Goal: Information Seeking & Learning: Find specific fact

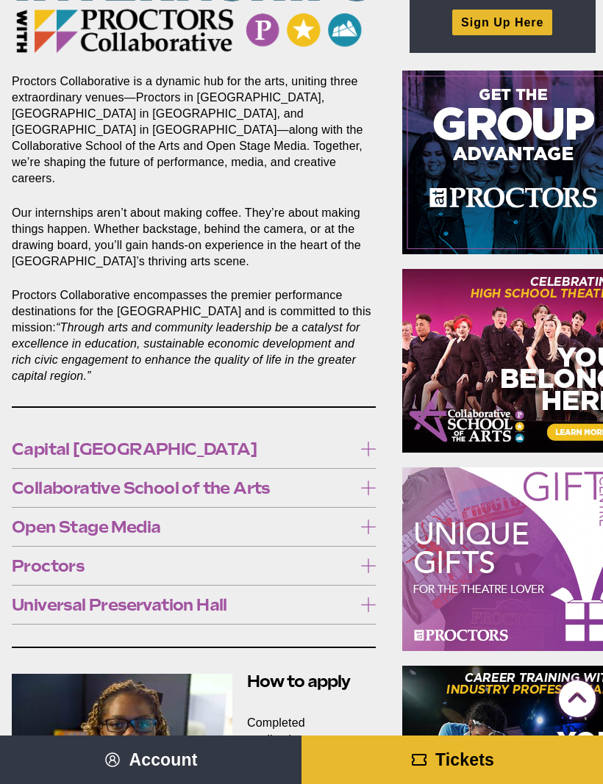
scroll to position [210, 0]
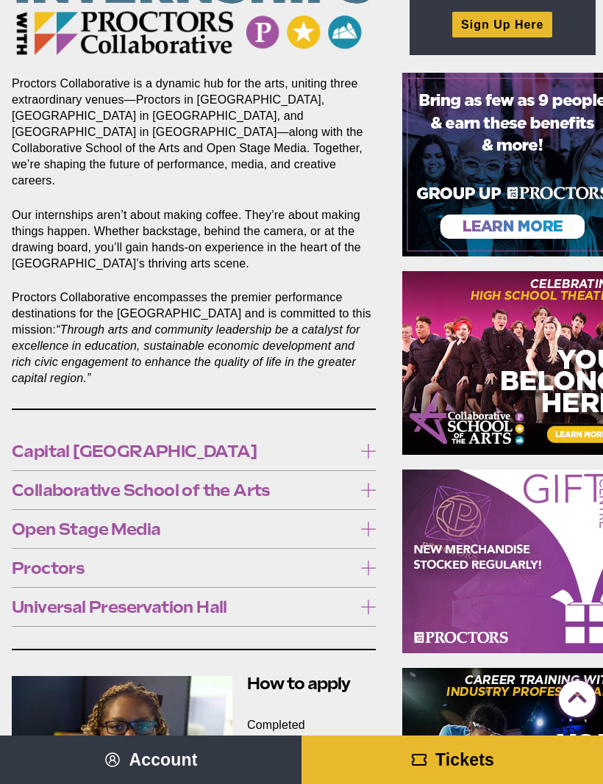
click at [364, 522] on icon at bounding box center [368, 529] width 15 height 15
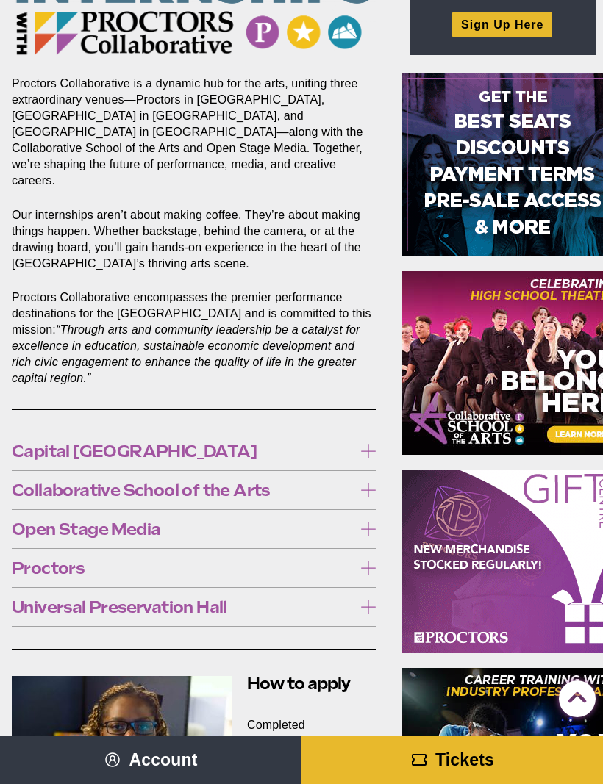
click at [375, 522] on icon at bounding box center [368, 529] width 15 height 15
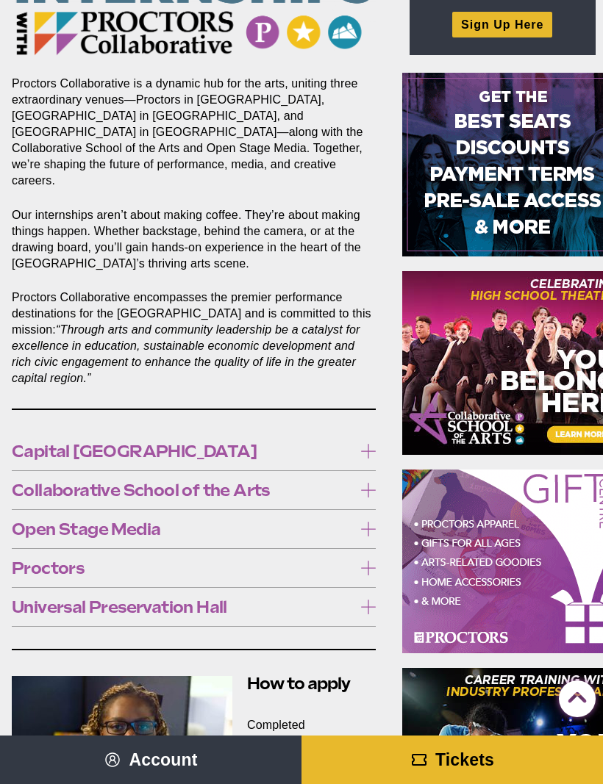
click at [370, 600] on icon at bounding box center [368, 607] width 15 height 15
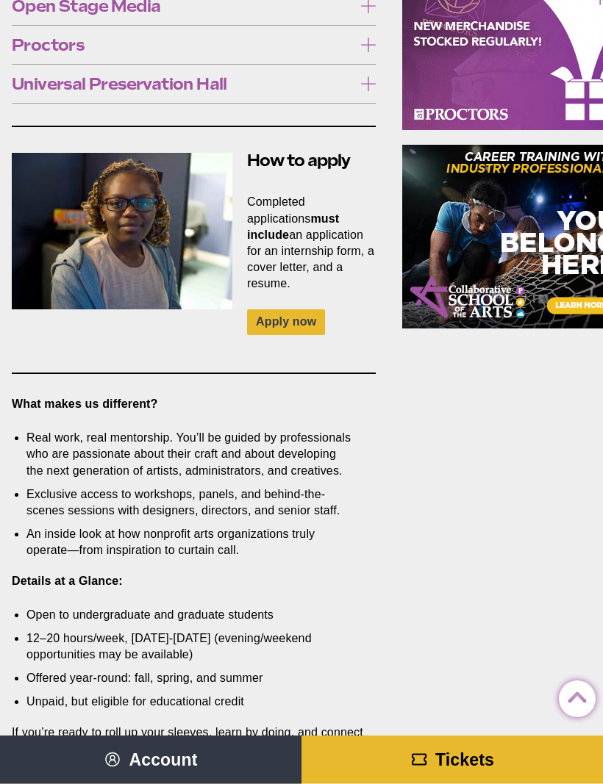
scroll to position [794, 0]
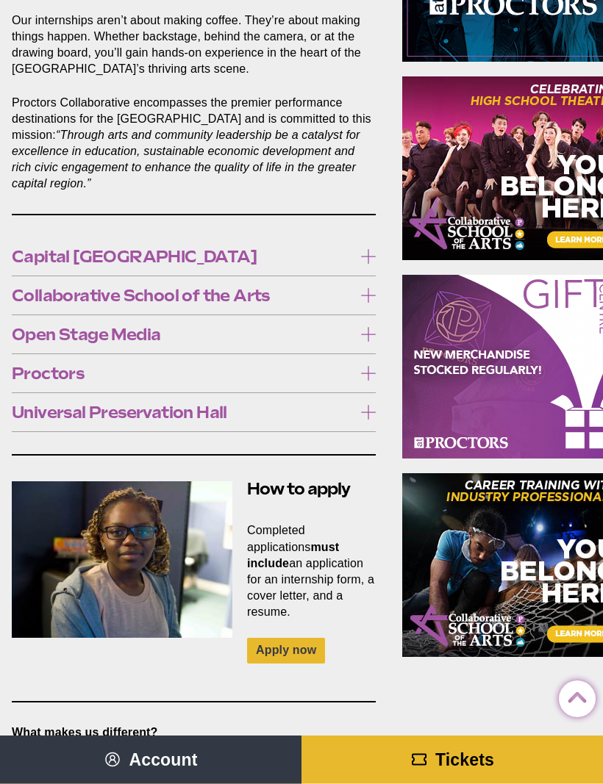
click at [370, 406] on icon at bounding box center [368, 413] width 15 height 15
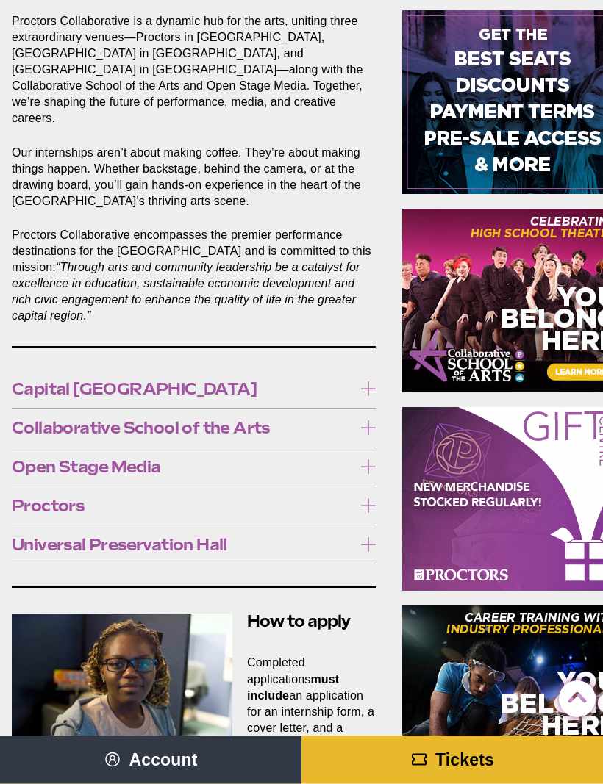
click at [373, 382] on icon at bounding box center [368, 389] width 15 height 15
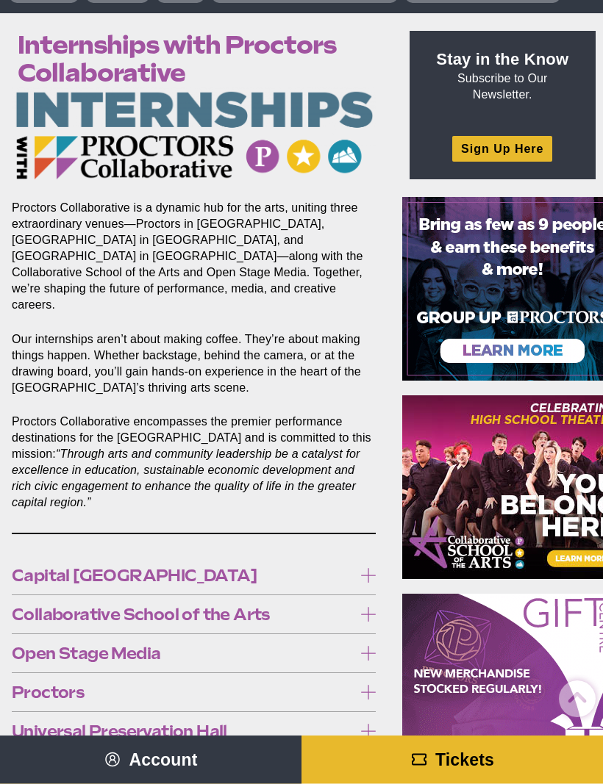
scroll to position [0, 0]
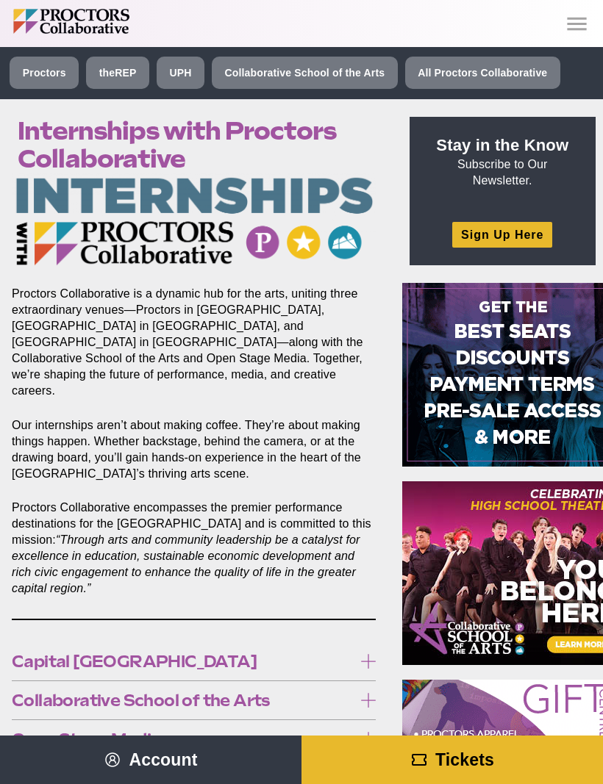
click at [572, 35] on icon "Main site navigation and header" at bounding box center [577, 24] width 26 height 26
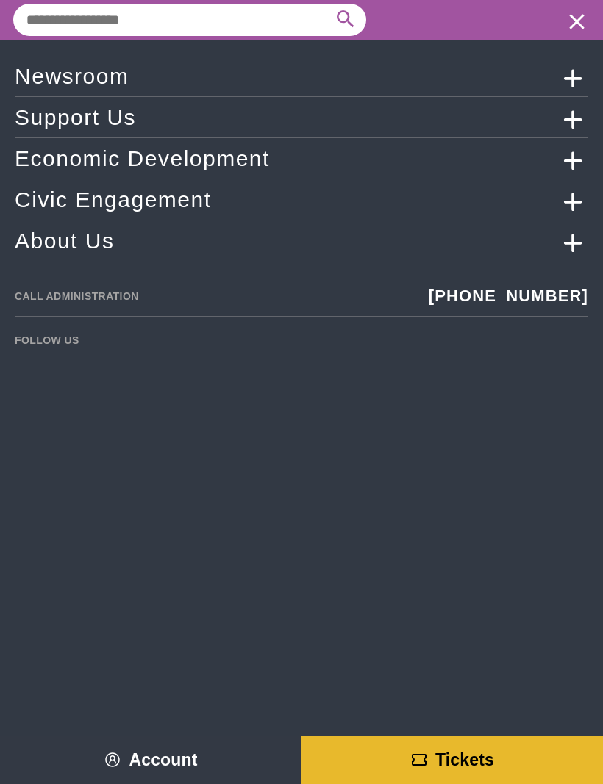
click at [572, 244] on icon "Main site navigation and header" at bounding box center [573, 241] width 44 height 26
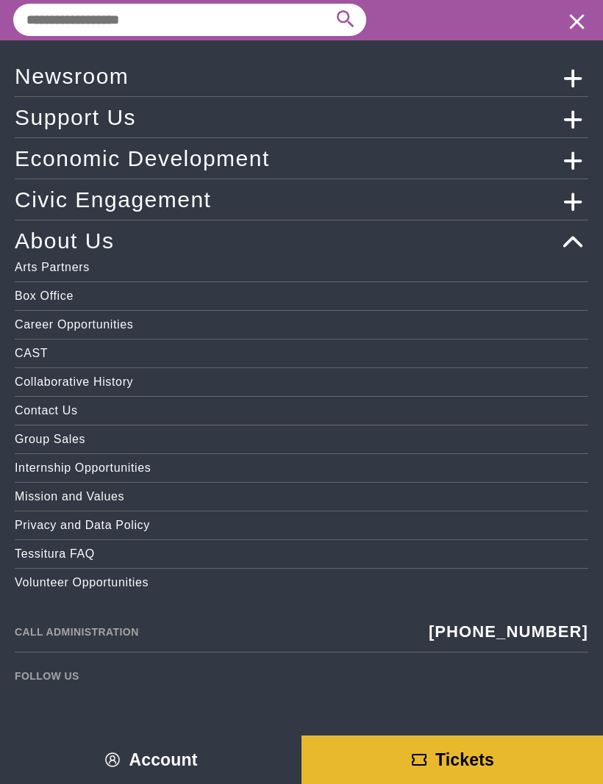
click at [575, 198] on icon "Main site navigation and header" at bounding box center [573, 200] width 44 height 26
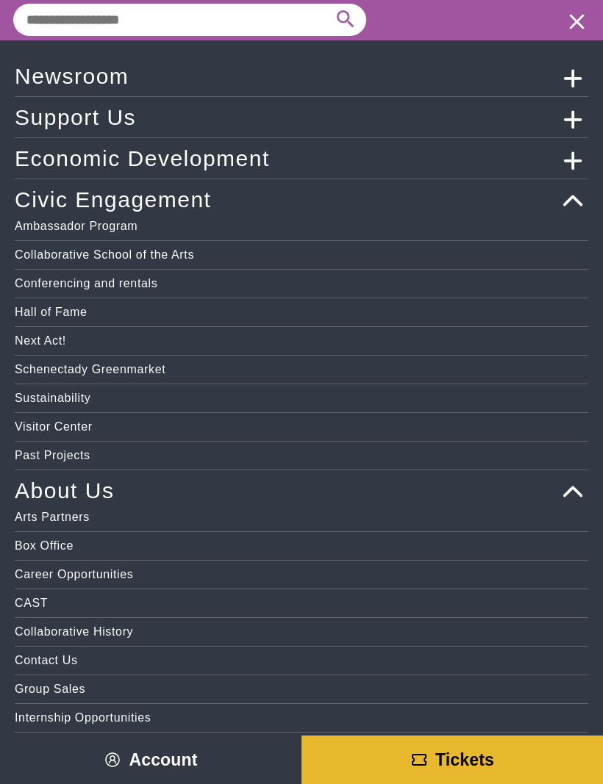
click at [569, 164] on icon "Main site navigation and header" at bounding box center [573, 159] width 44 height 26
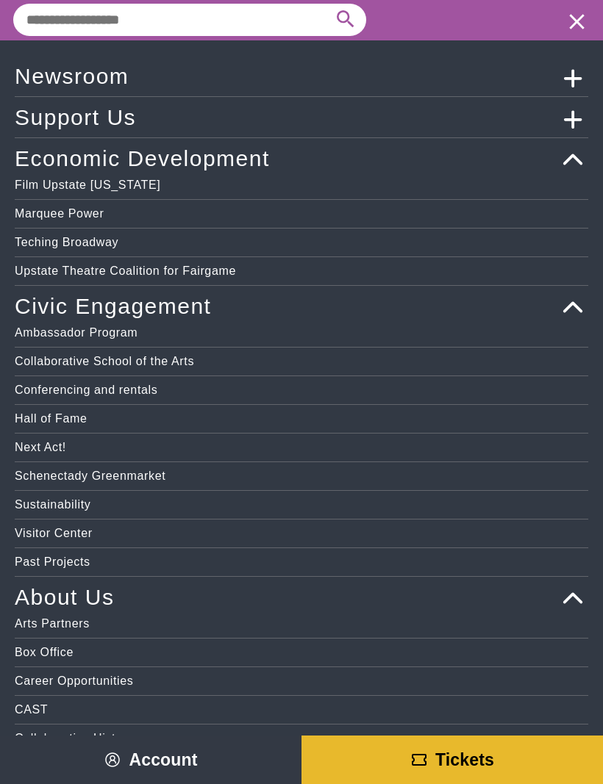
click at [575, 118] on icon "Main site navigation and header" at bounding box center [573, 117] width 44 height 26
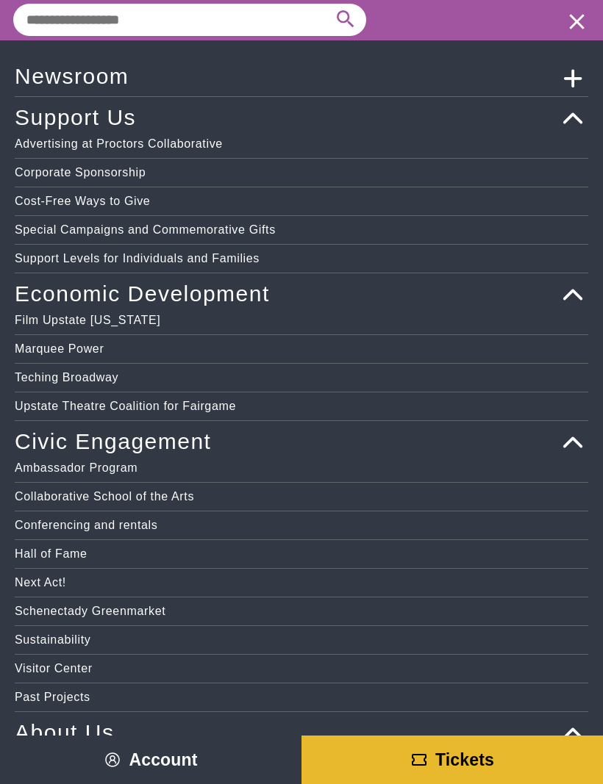
click at [572, 68] on icon "Main site navigation and header" at bounding box center [573, 76] width 44 height 26
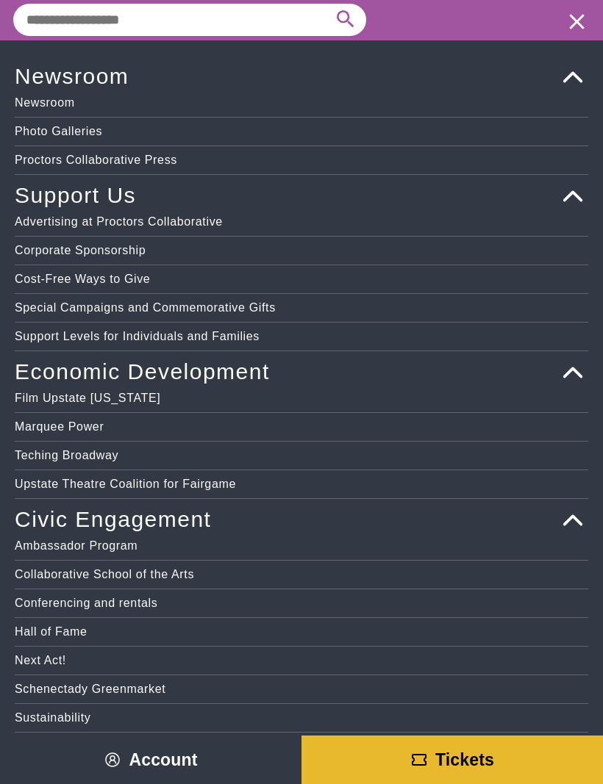
click at [158, 20] on input "Search for:" at bounding box center [173, 20] width 320 height 32
type input "**********"
click at [350, 20] on button "Search" at bounding box center [350, 20] width 32 height 32
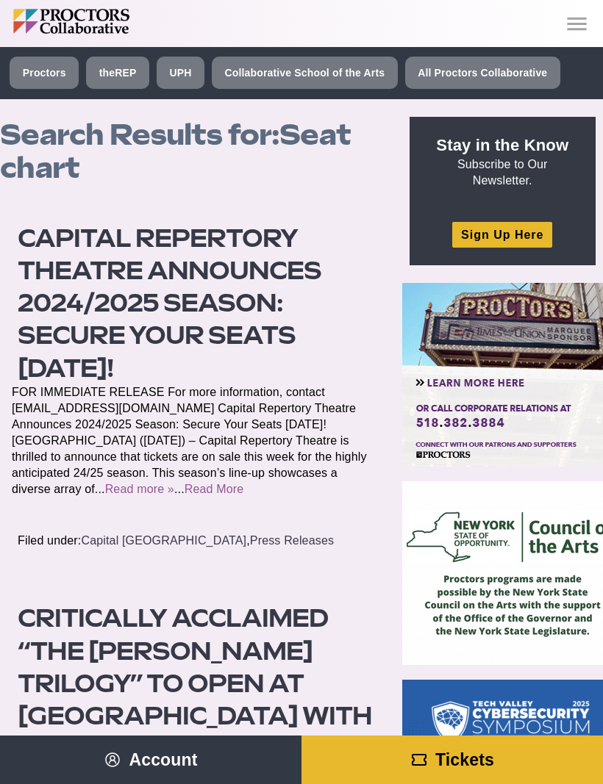
click at [575, 21] on icon "Main site navigation and header" at bounding box center [577, 24] width 26 height 26
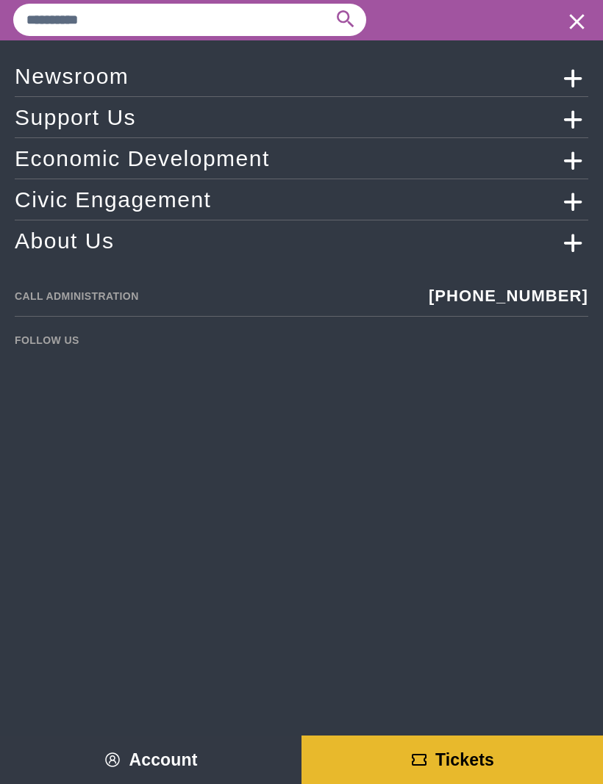
click at [582, 27] on icon "Main site navigation and header" at bounding box center [576, 21] width 15 height 15
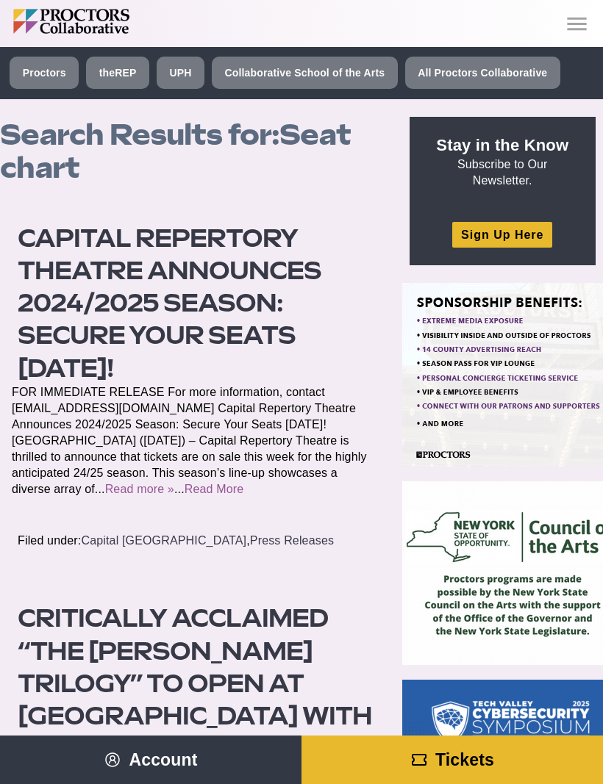
click at [78, 20] on img "Main site navigation and header" at bounding box center [106, 21] width 187 height 25
